Goal: Browse casually: Explore the website without a specific task or goal

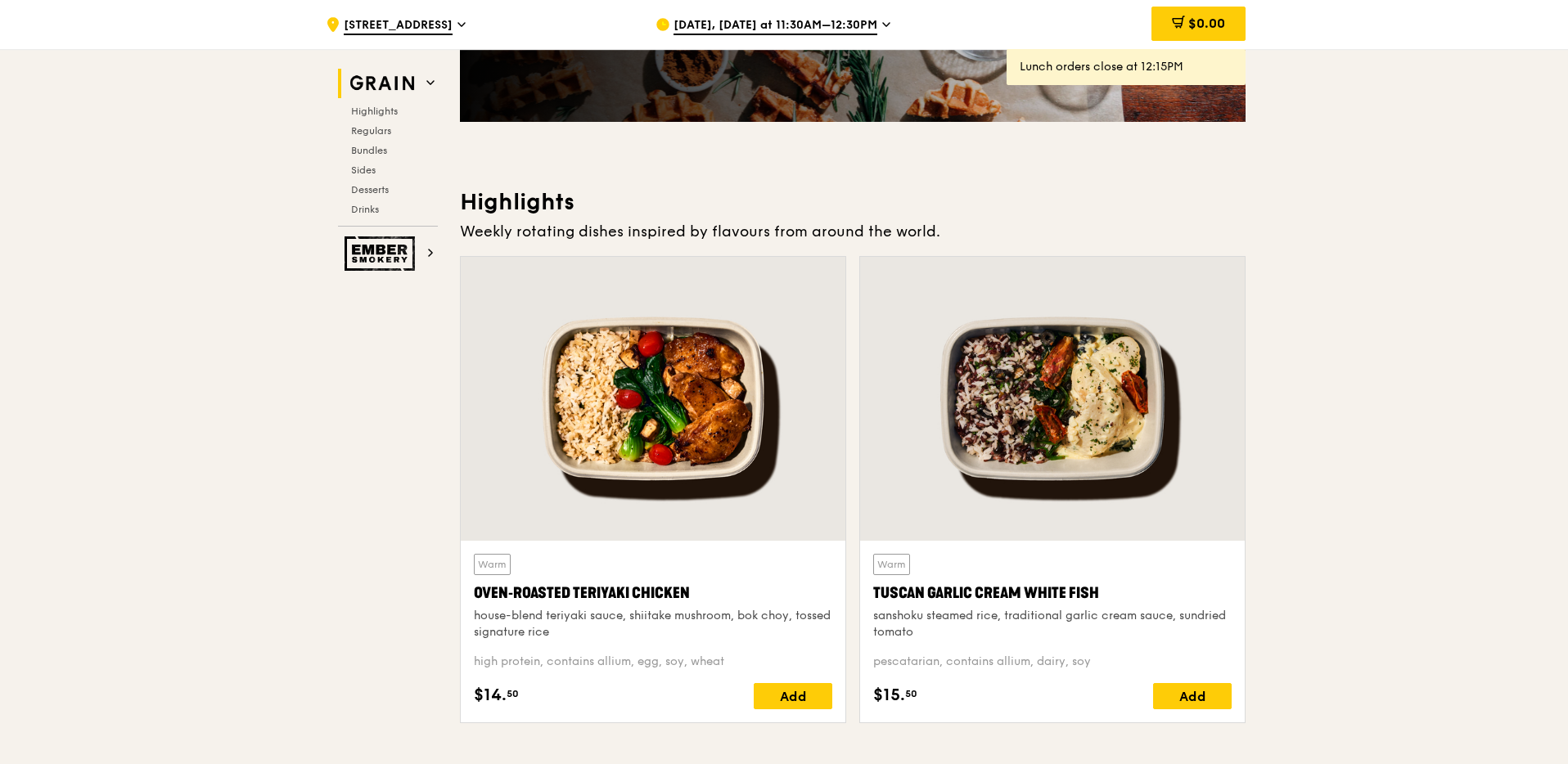
scroll to position [352, 0]
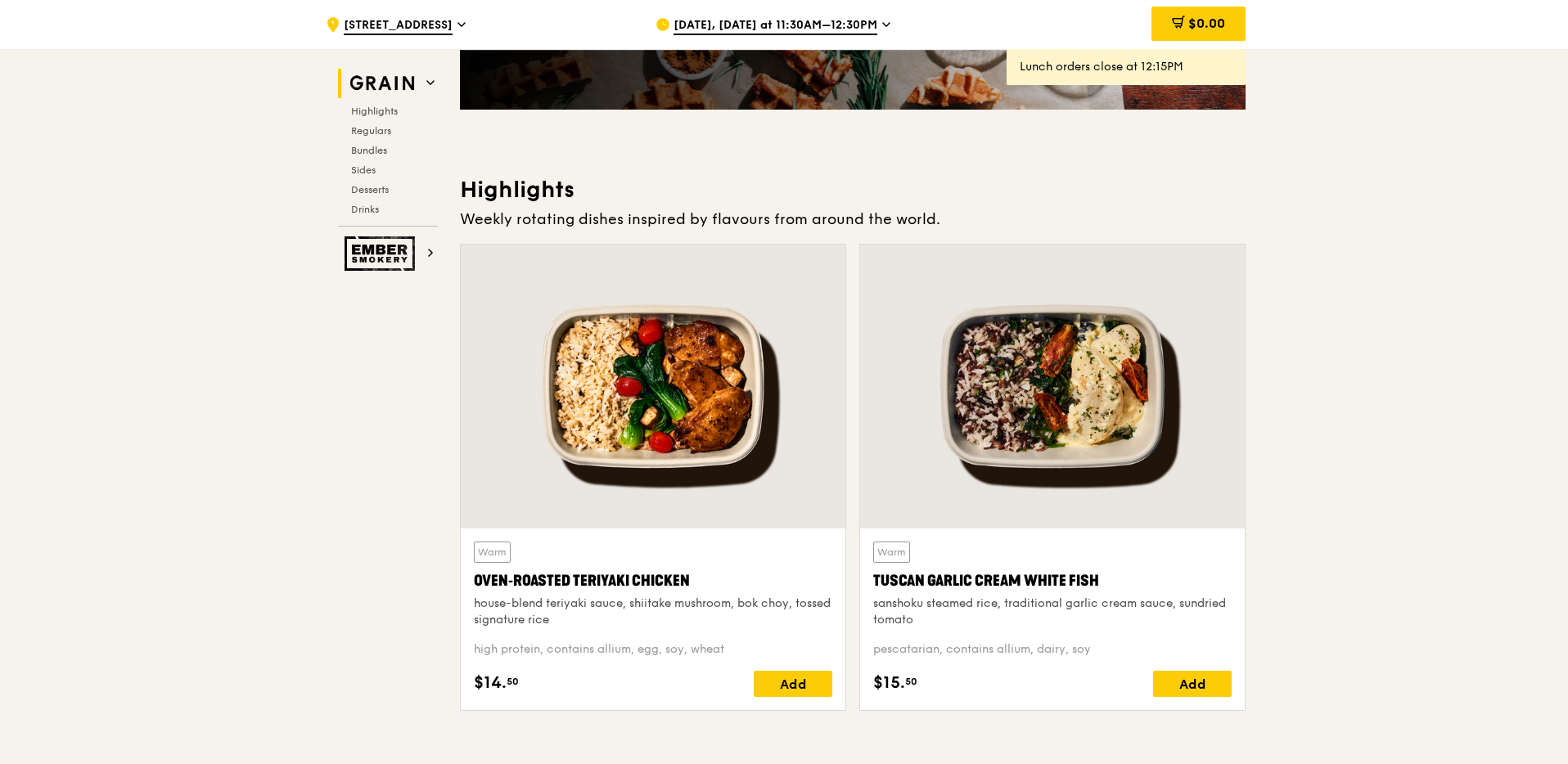
click at [1075, 584] on div "Tuscan Garlic Cream White Fish" at bounding box center [1052, 580] width 359 height 23
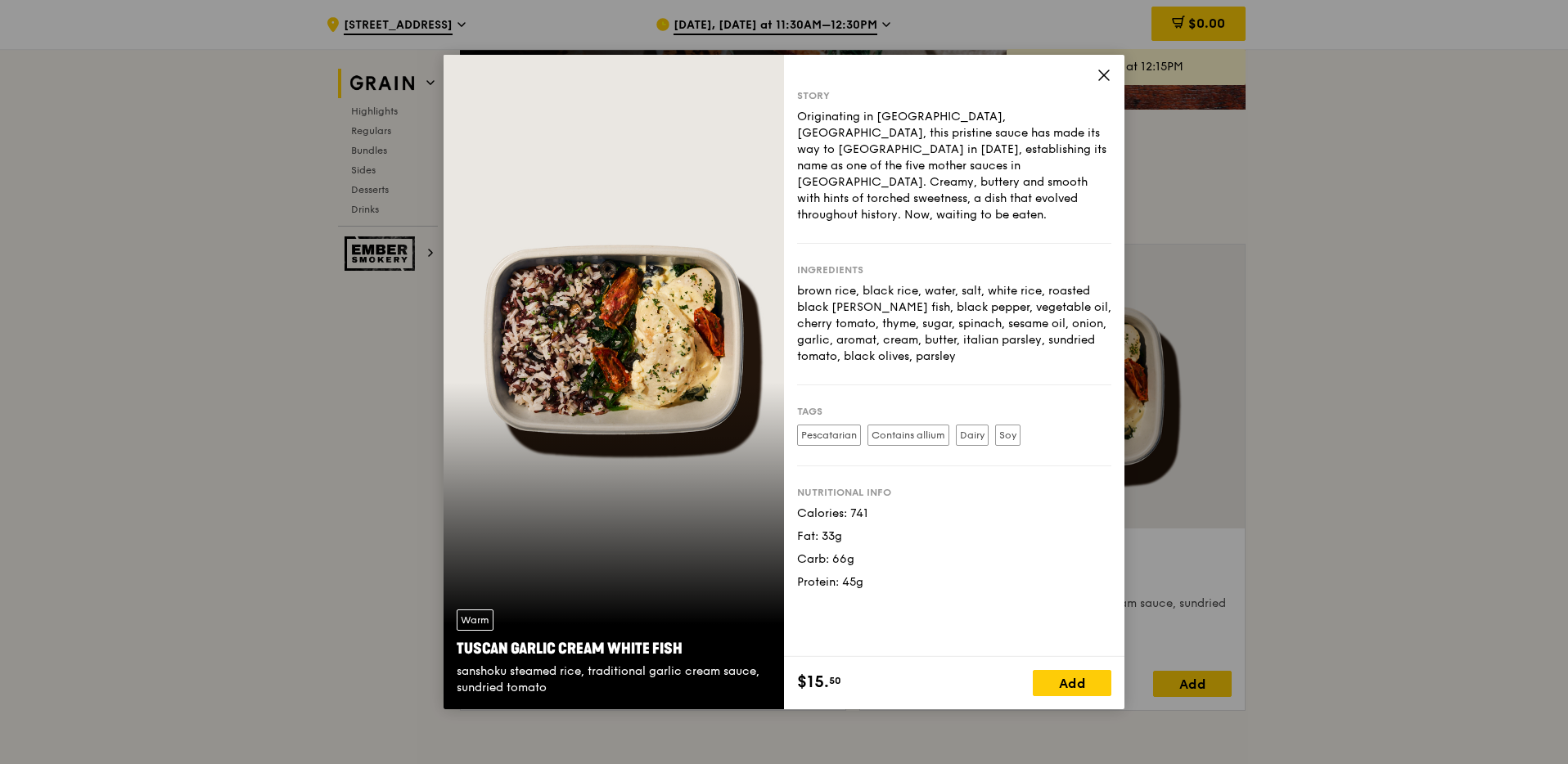
click at [1113, 70] on div "Story Originating in [GEOGRAPHIC_DATA], [GEOGRAPHIC_DATA], this pristine sauce …" at bounding box center [954, 355] width 341 height 602
click at [1110, 74] on icon at bounding box center [1104, 75] width 15 height 15
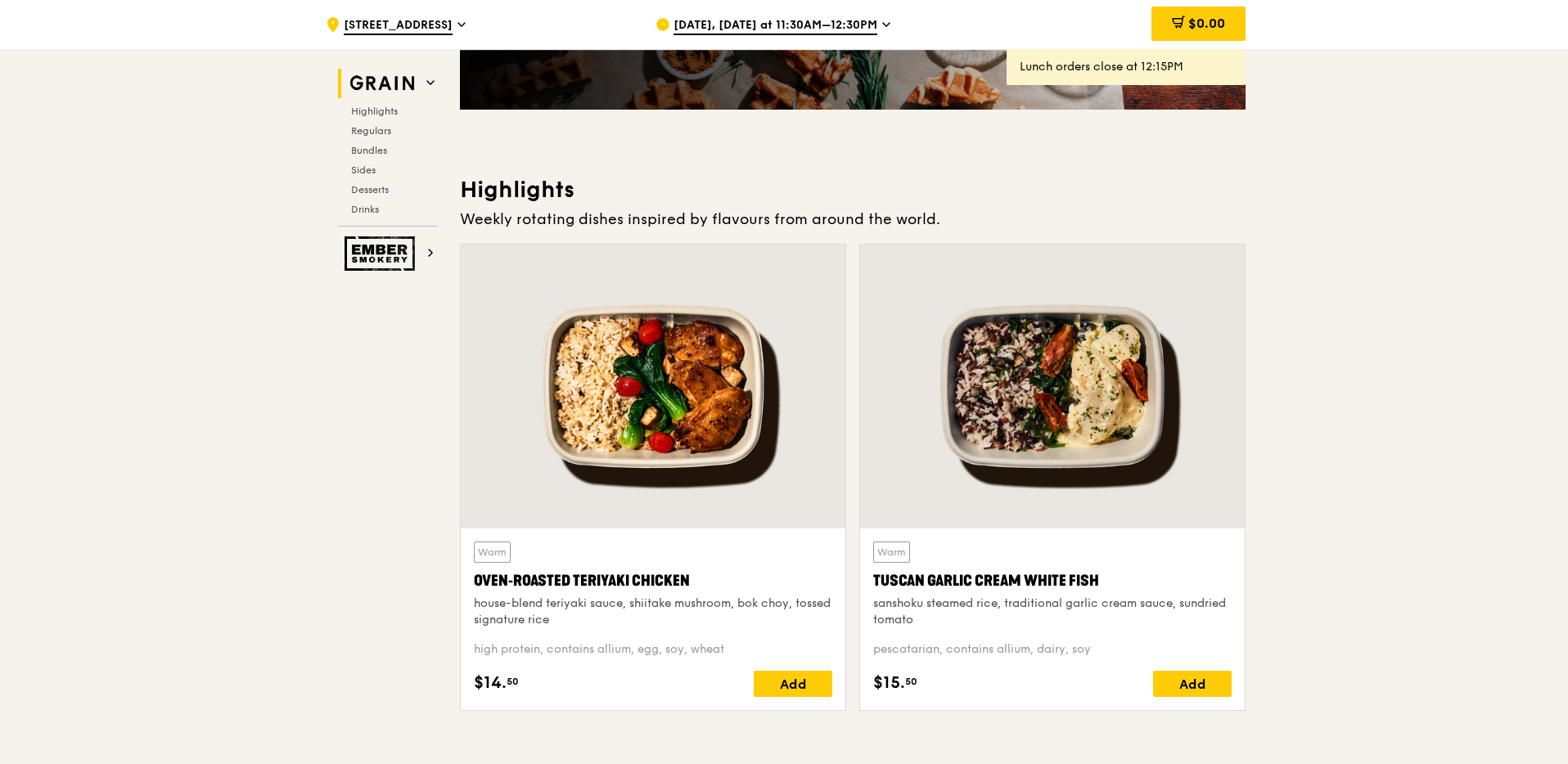
click at [708, 360] on div at bounding box center [652, 386] width 384 height 284
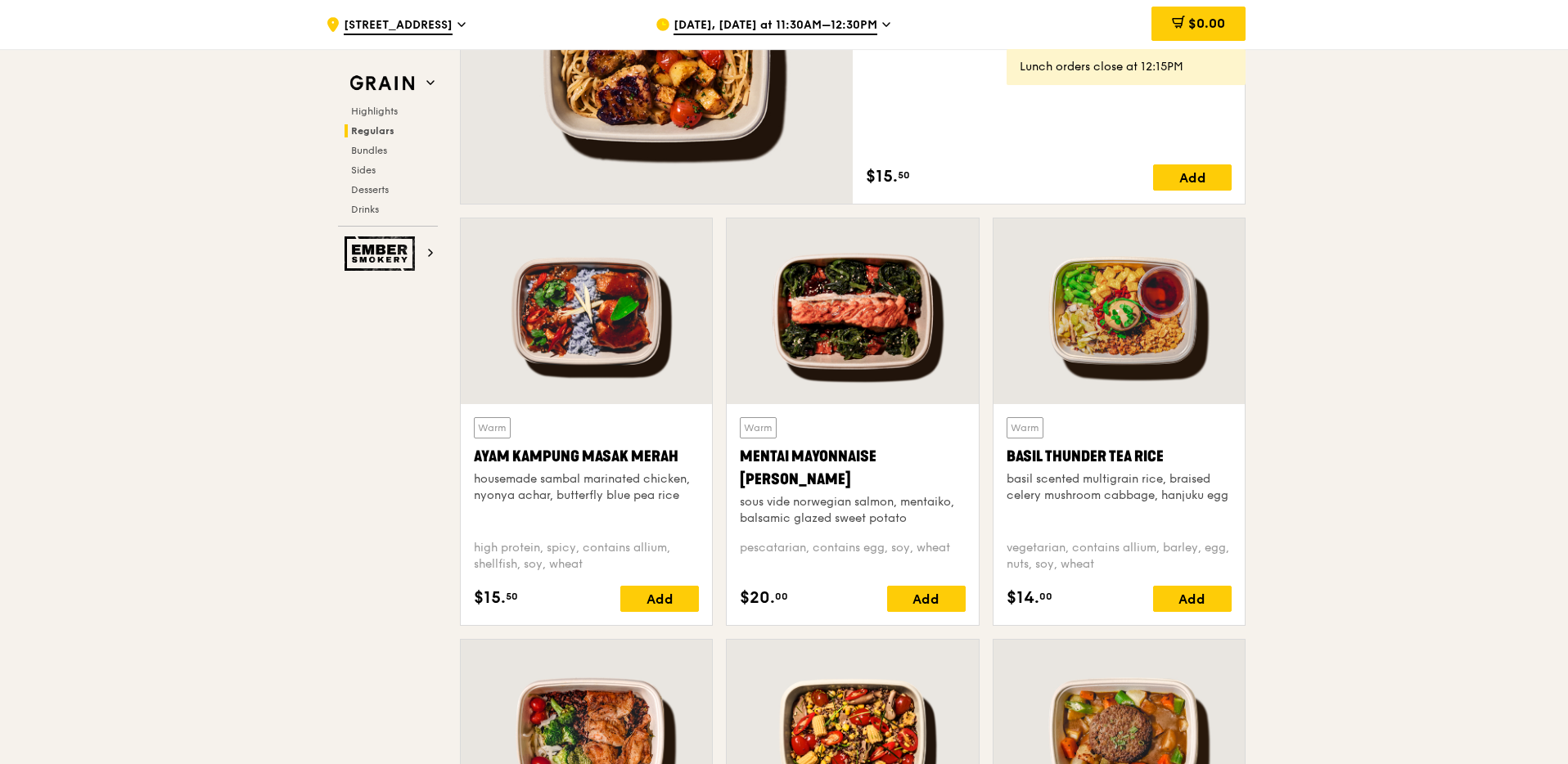
scroll to position [1354, 0]
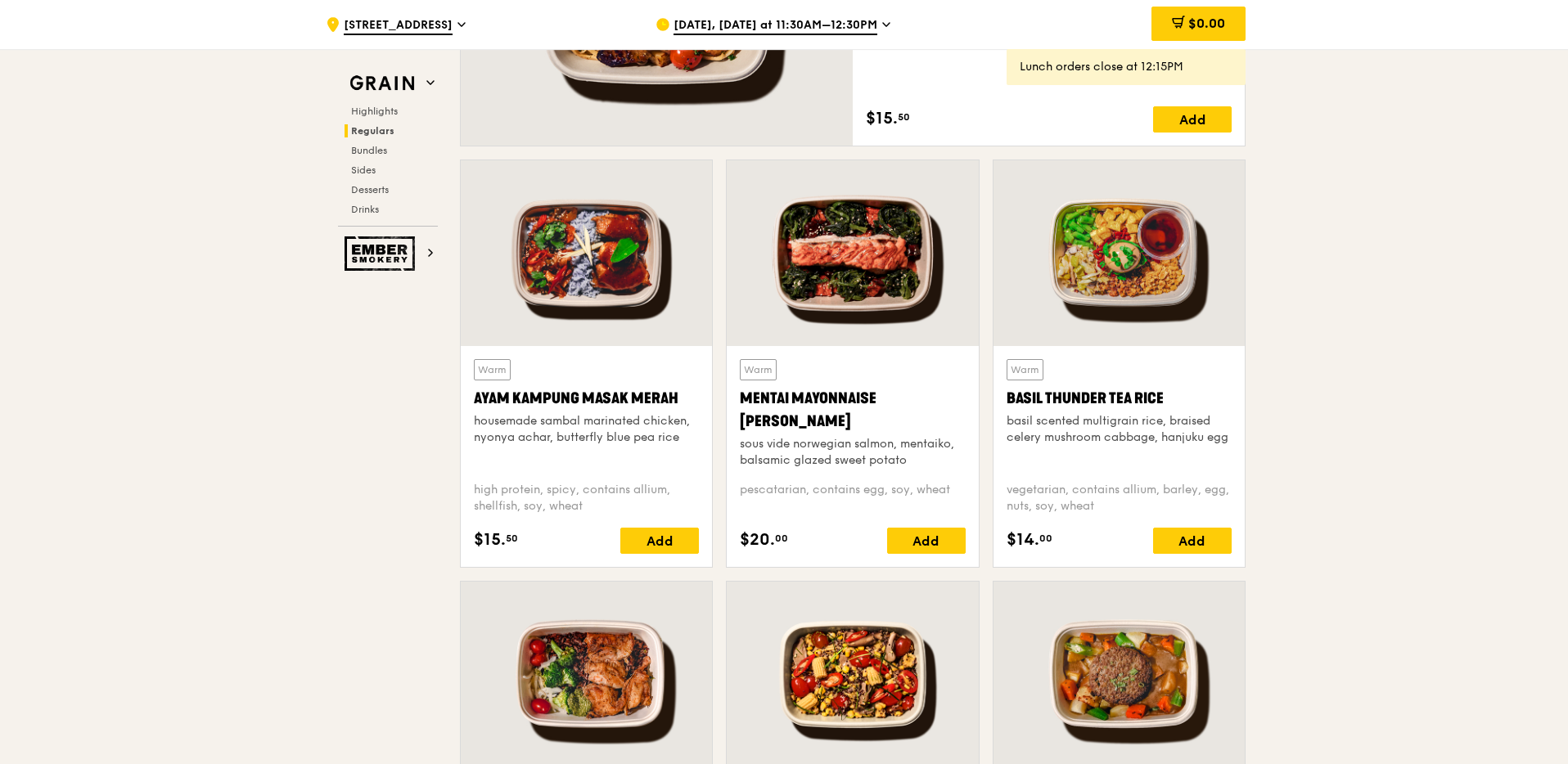
click at [1108, 403] on div "Basil Thunder Tea Rice" at bounding box center [1119, 398] width 225 height 23
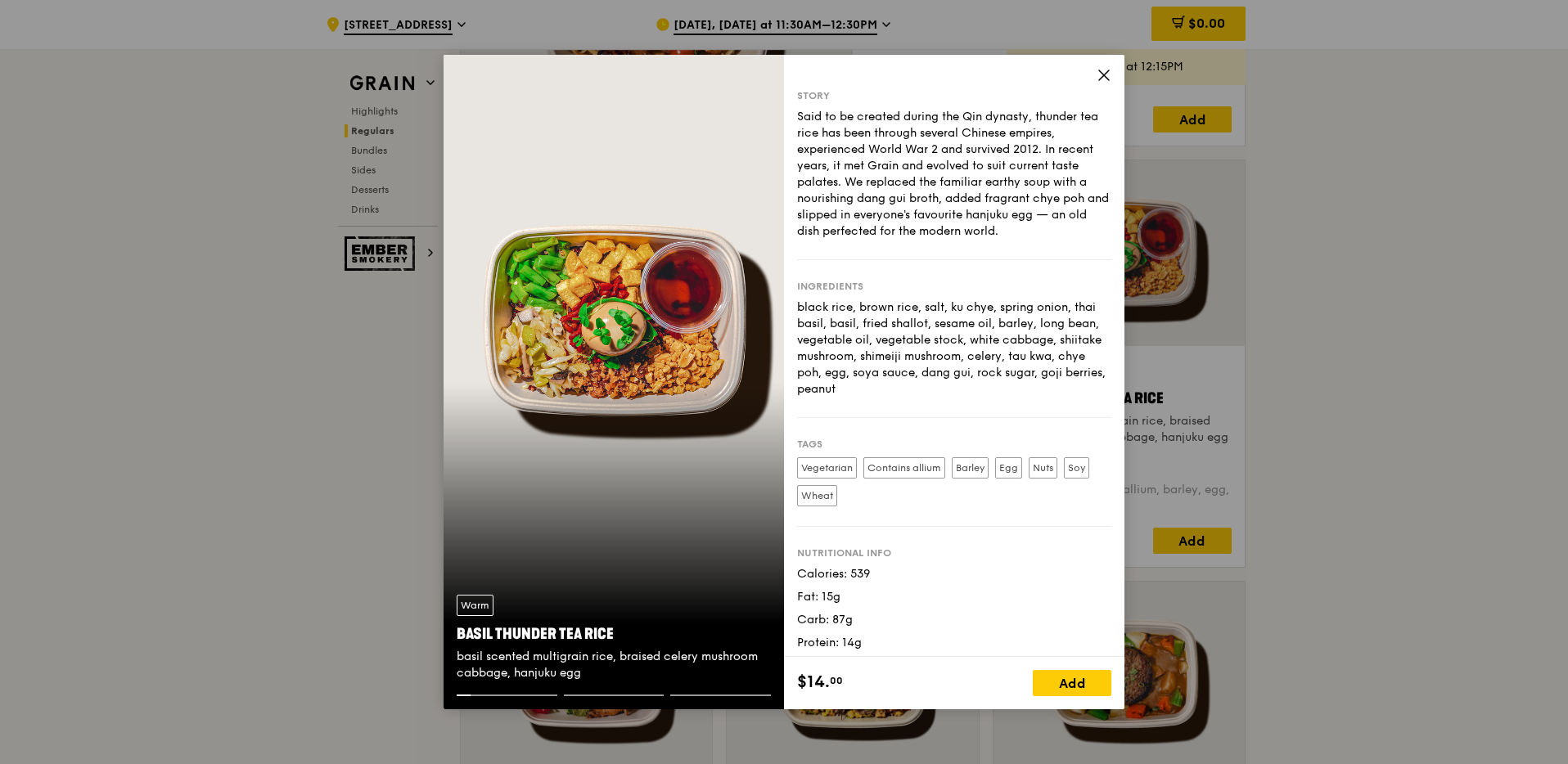
click at [1099, 65] on div "Story Said to be created during the Qin dynasty, thunder tea rice has been thro…" at bounding box center [954, 355] width 341 height 602
click at [1098, 71] on icon at bounding box center [1104, 75] width 15 height 15
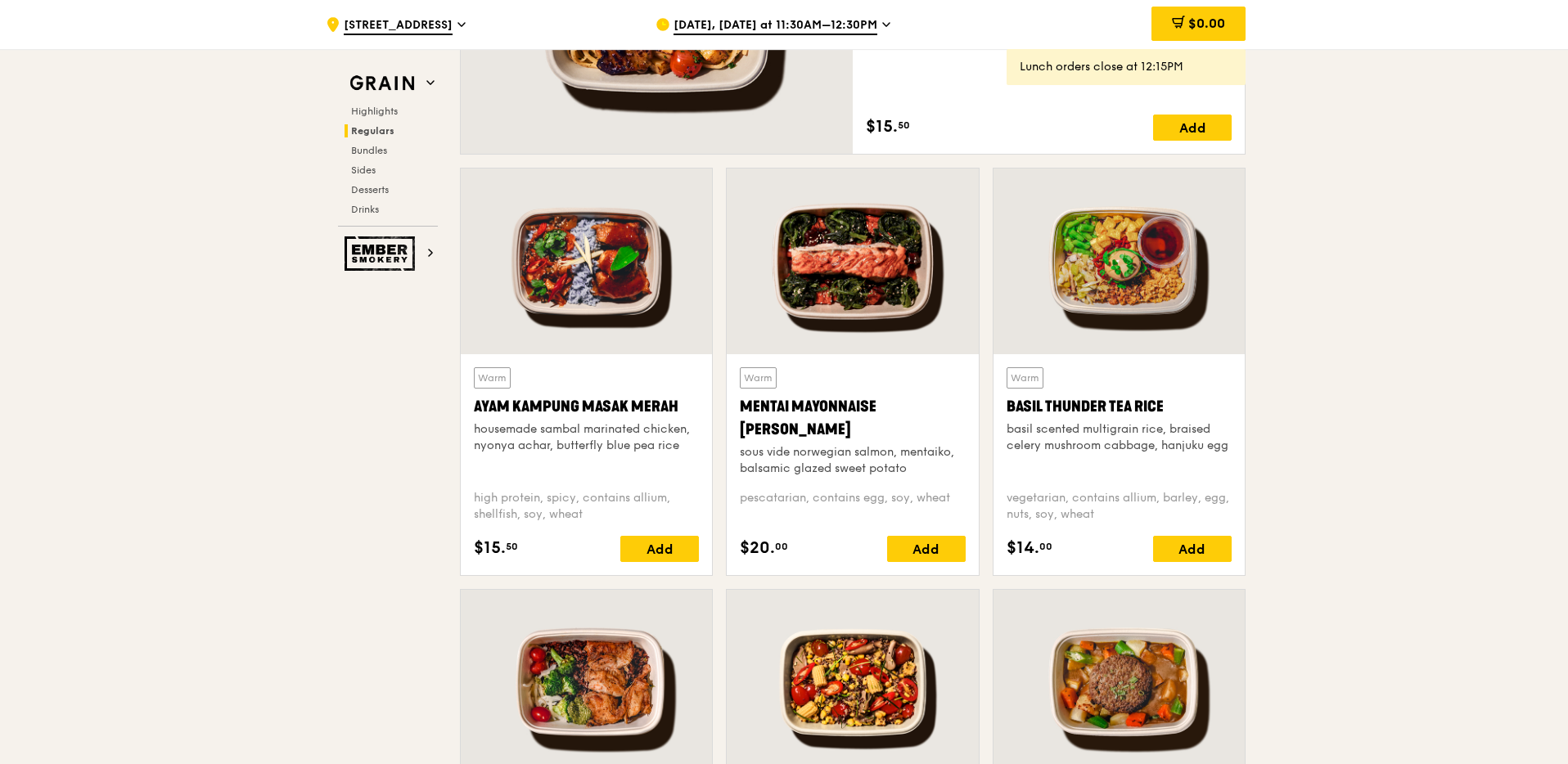
scroll to position [1106, 0]
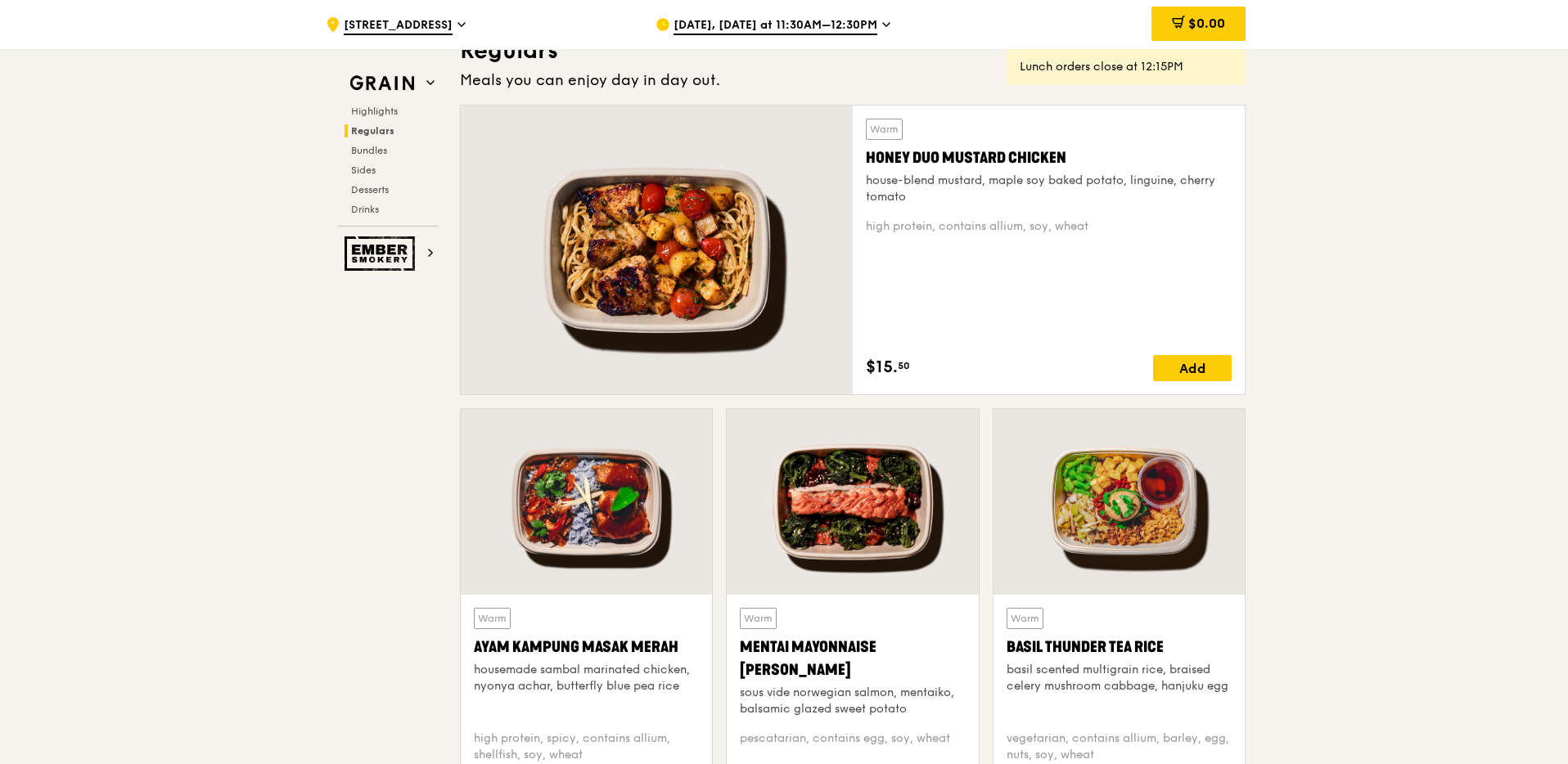
click at [917, 158] on div "Honey Duo Mustard Chicken" at bounding box center [1048, 157] width 366 height 23
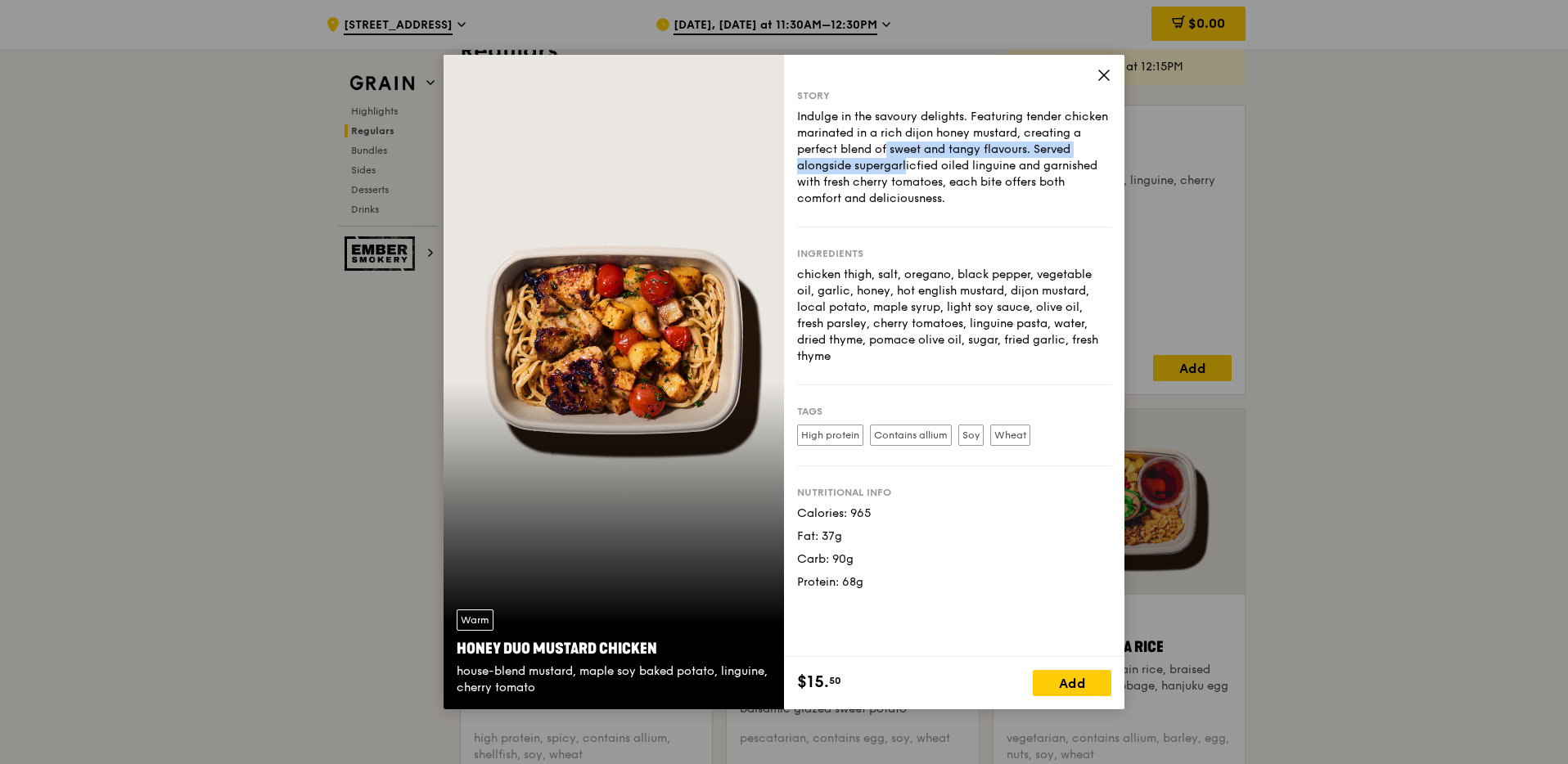
drag, startPoint x: 866, startPoint y: 154, endPoint x: 863, endPoint y: 169, distance: 15.3
click at [863, 169] on div "Indulge in the savoury delights. Featuring tender chicken marinated in a rich d…" at bounding box center [954, 158] width 314 height 98
drag, startPoint x: 832, startPoint y: 272, endPoint x: 1038, endPoint y: 276, distance: 206.0
click at [1038, 276] on div "chicken thigh, salt, oregano, black pepper, vegetable oil, garlic, honey, hot e…" at bounding box center [954, 316] width 314 height 98
drag, startPoint x: 827, startPoint y: 293, endPoint x: 918, endPoint y: 293, distance: 91.0
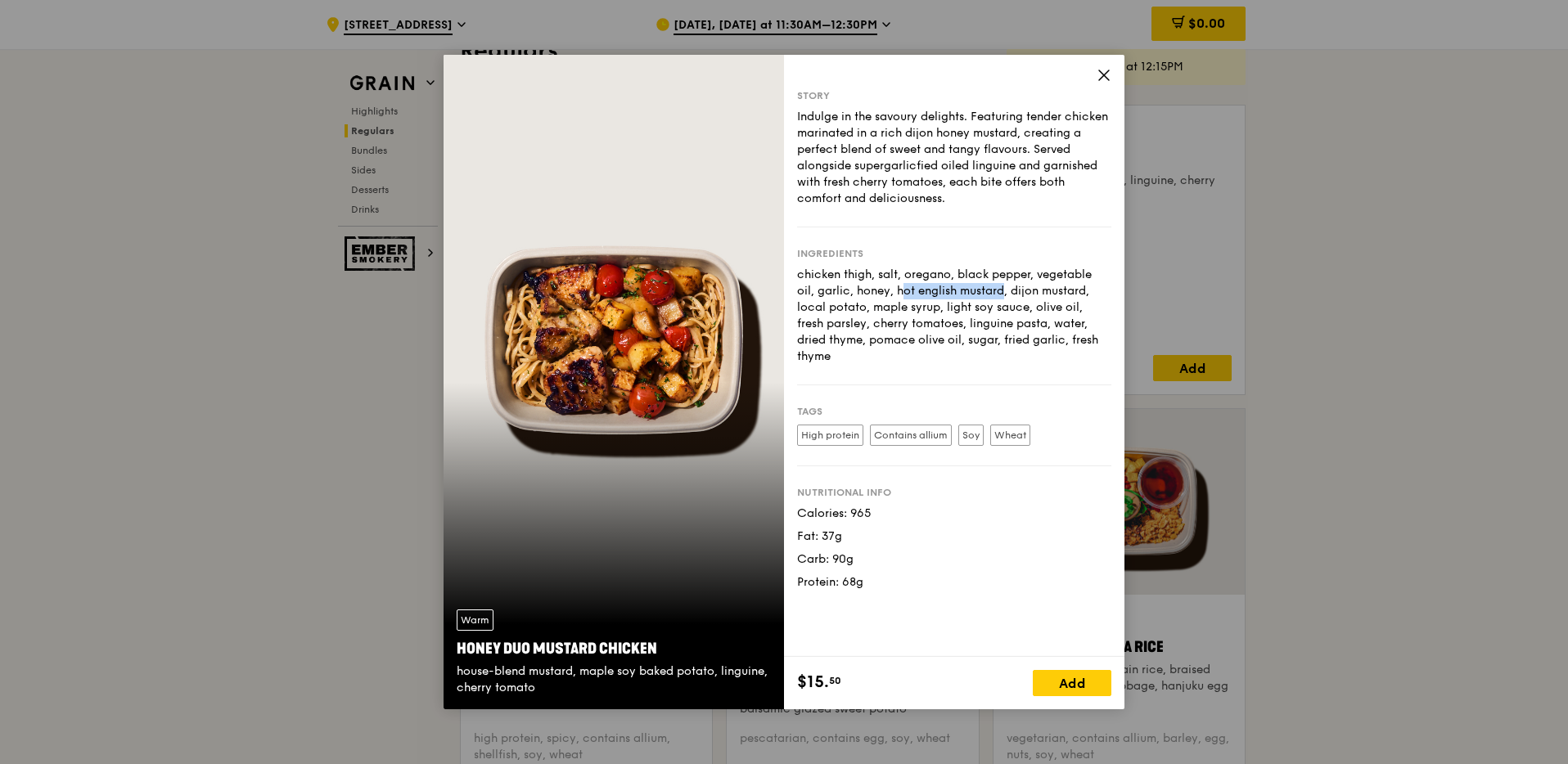
click at [918, 293] on div "chicken thigh, salt, oregano, black pepper, vegetable oil, garlic, honey, hot e…" at bounding box center [954, 316] width 314 height 98
drag, startPoint x: 985, startPoint y: 293, endPoint x: 1000, endPoint y: 293, distance: 15.0
click at [1000, 293] on div "chicken thigh, salt, oregano, black pepper, vegetable oil, garlic, honey, hot e…" at bounding box center [954, 316] width 314 height 98
drag, startPoint x: 826, startPoint y: 310, endPoint x: 846, endPoint y: 304, distance: 20.9
click at [846, 304] on div "chicken thigh, salt, oregano, black pepper, vegetable oil, garlic, honey, hot e…" at bounding box center [954, 316] width 314 height 98
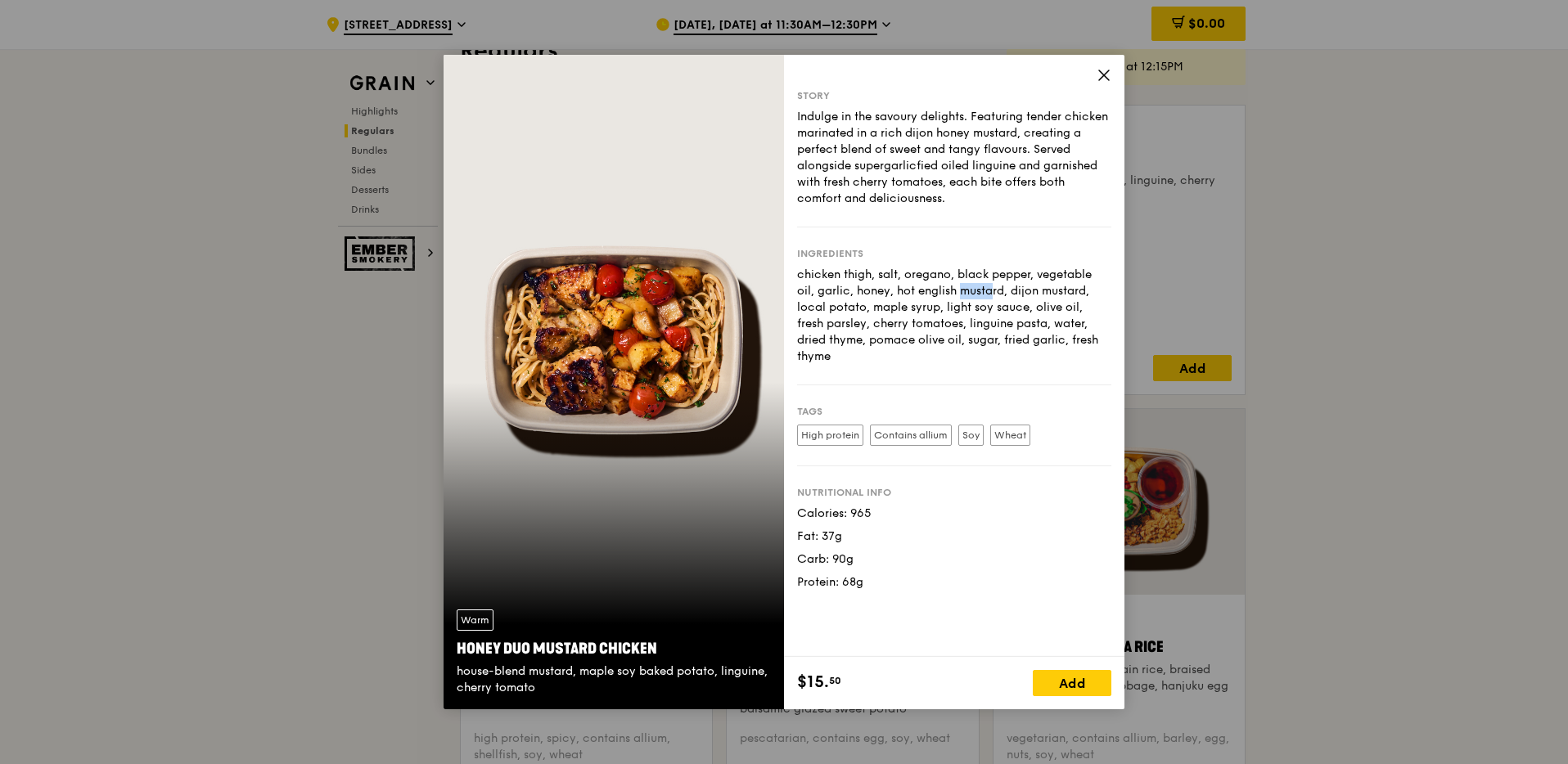
click at [907, 285] on div "chicken thigh, salt, oregano, black pepper, vegetable oil, garlic, honey, hot e…" at bounding box center [954, 316] width 314 height 98
drag, startPoint x: 924, startPoint y: 278, endPoint x: 974, endPoint y: 278, distance: 50.0
click at [973, 278] on div "chicken thigh, salt, oregano, black pepper, vegetable oil, garlic, honey, hot e…" at bounding box center [954, 316] width 314 height 98
drag, startPoint x: 1027, startPoint y: 282, endPoint x: 1076, endPoint y: 283, distance: 49.0
click at [1053, 282] on div "chicken thigh, salt, oregano, black pepper, vegetable oil, garlic, honey, hot e…" at bounding box center [954, 316] width 314 height 98
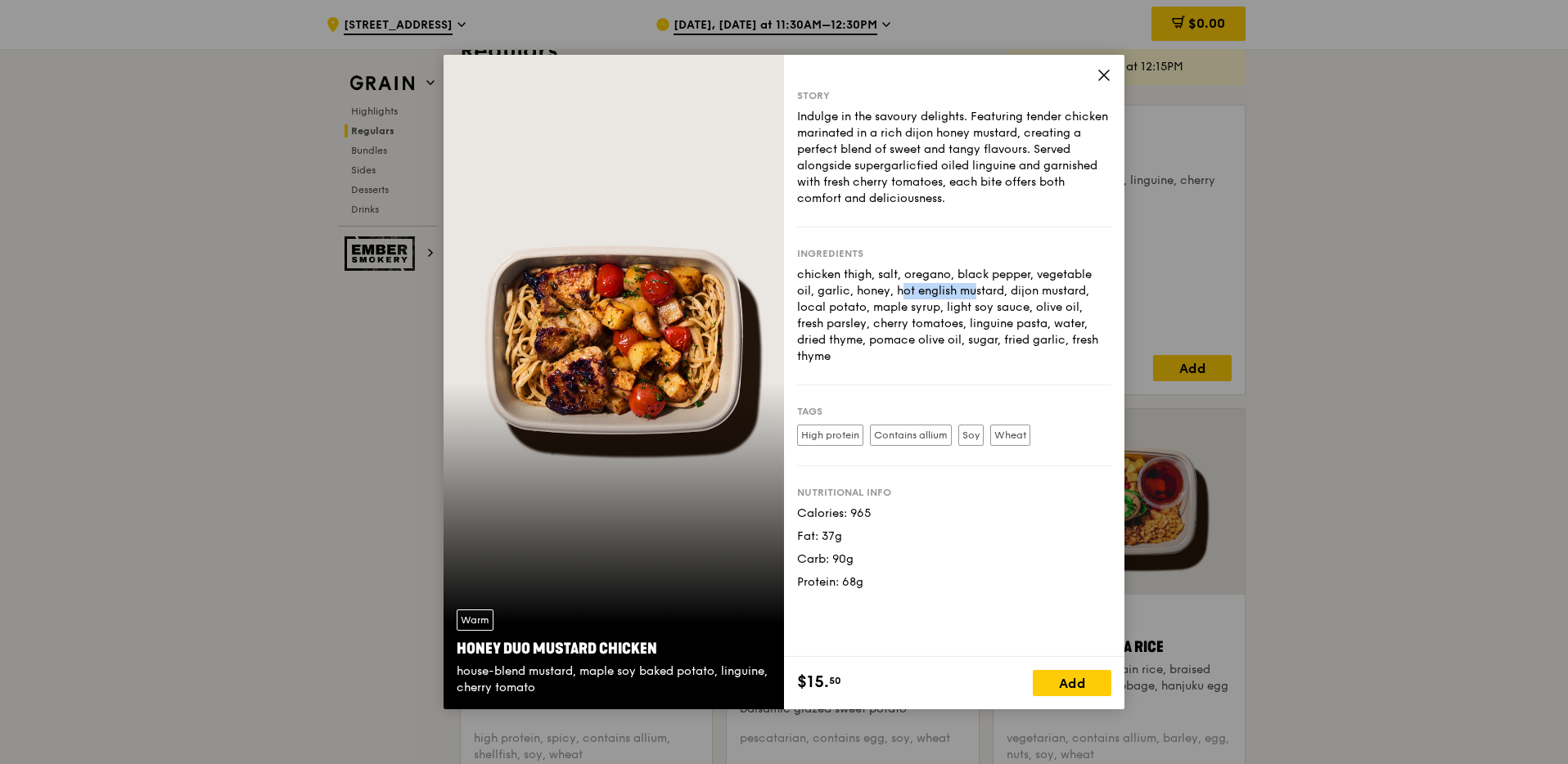
drag, startPoint x: 821, startPoint y: 294, endPoint x: 891, endPoint y: 294, distance: 70.0
click at [891, 294] on div "chicken thigh, salt, oregano, black pepper, vegetable oil, garlic, honey, hot e…" at bounding box center [954, 316] width 314 height 98
drag, startPoint x: 906, startPoint y: 293, endPoint x: 976, endPoint y: 296, distance: 70.1
click at [976, 296] on div "chicken thigh, salt, oregano, black pepper, vegetable oil, garlic, honey, hot e…" at bounding box center [954, 316] width 314 height 98
drag, startPoint x: 839, startPoint y: 338, endPoint x: 930, endPoint y: 341, distance: 91.0
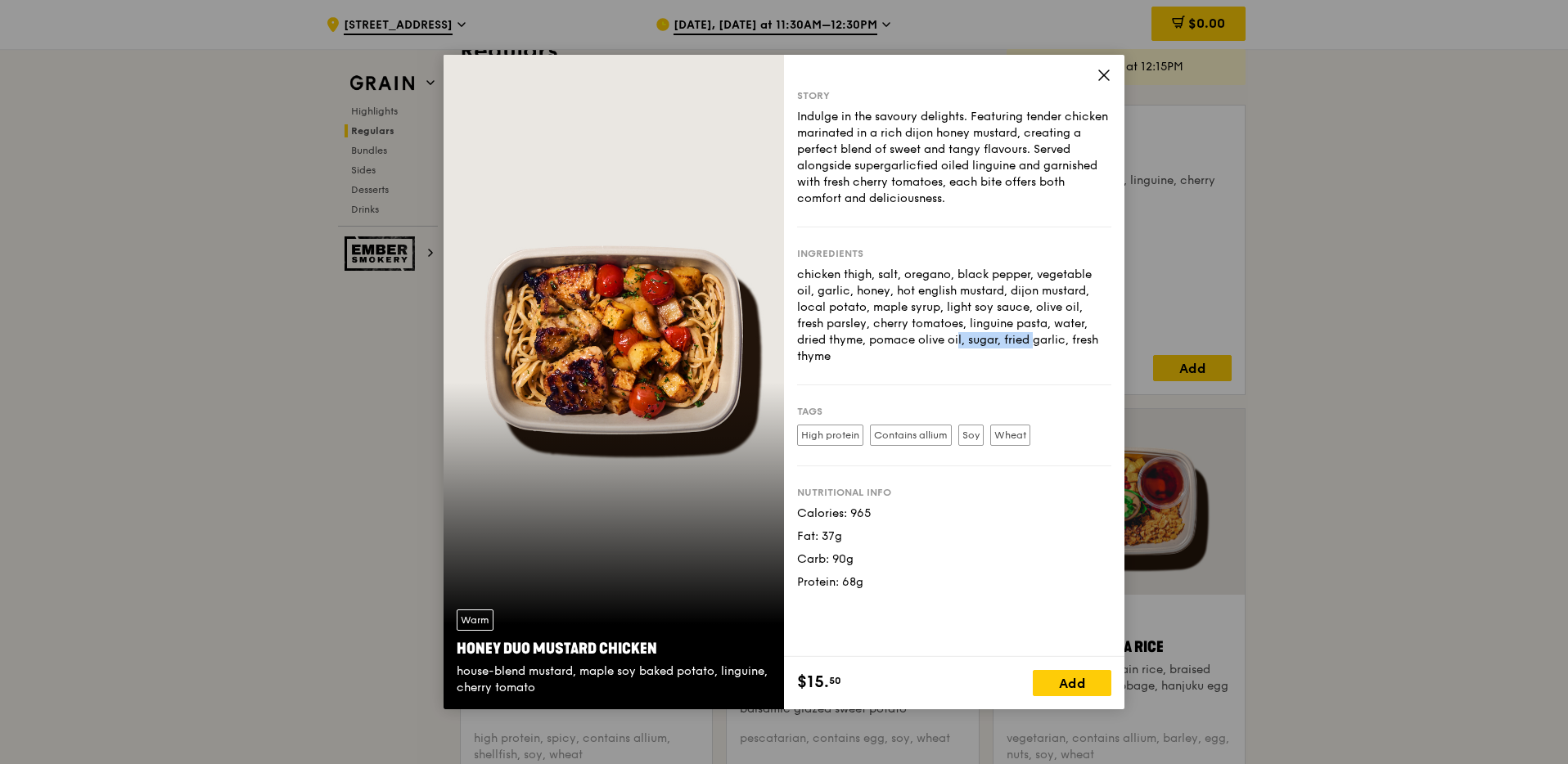
click at [930, 341] on div "chicken thigh, salt, oregano, black pepper, vegetable oil, garlic, honey, hot e…" at bounding box center [954, 316] width 314 height 98
copy div "pomace olive oil"
click at [1094, 80] on div "Story Indulge in the savoury delights. Featuring tender chicken marinated in a …" at bounding box center [954, 355] width 341 height 602
click at [1101, 85] on span at bounding box center [1104, 78] width 15 height 18
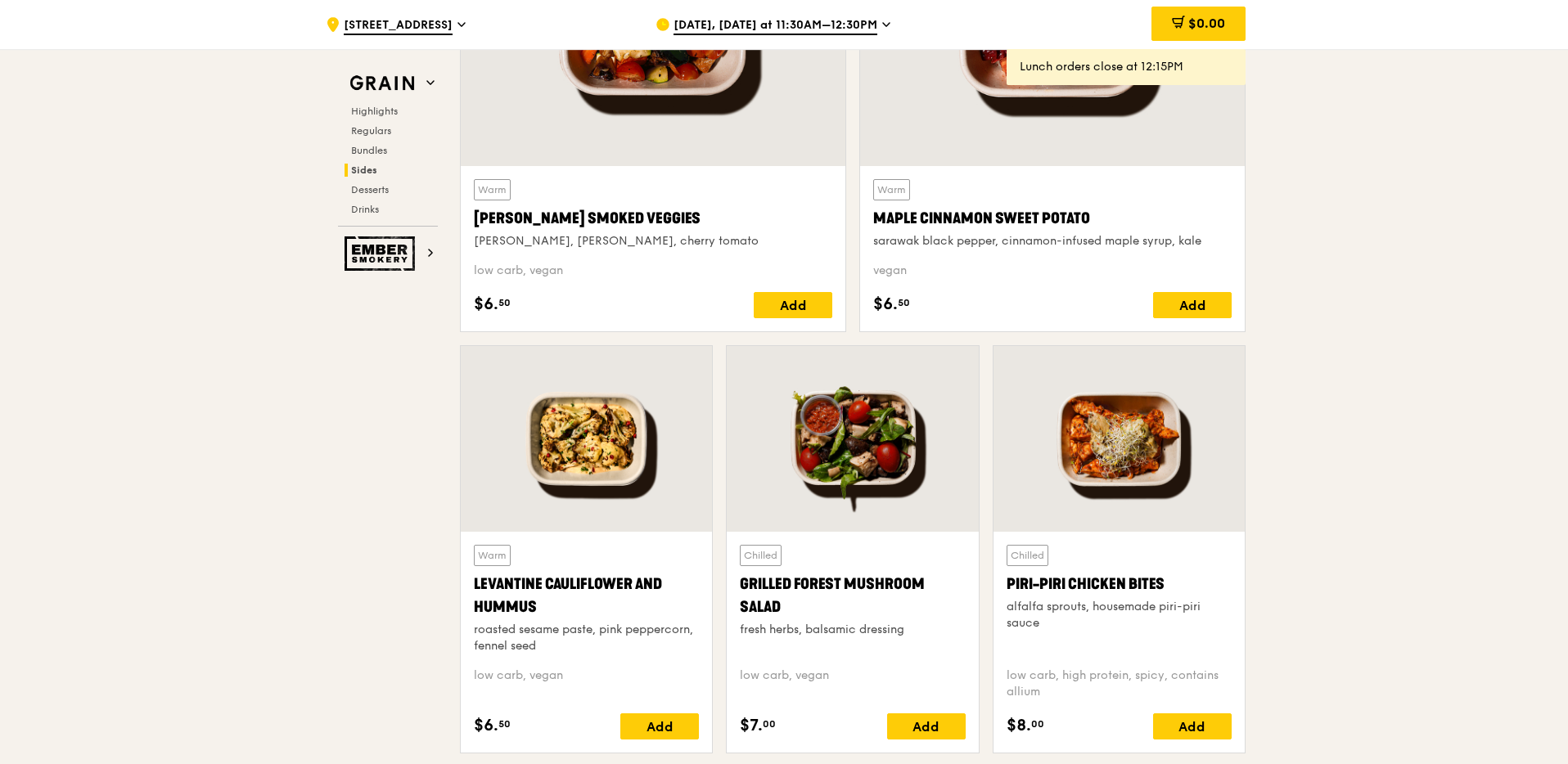
scroll to position [3931, 0]
